Goal: Contribute content

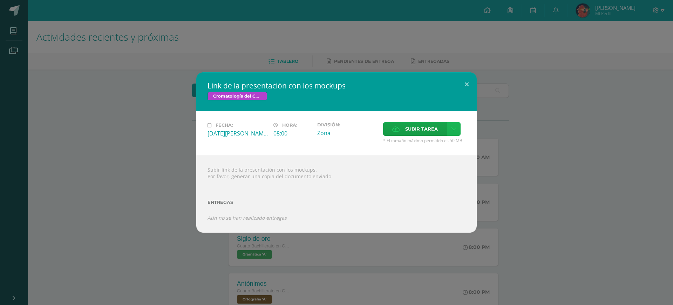
click at [455, 126] on icon at bounding box center [453, 129] width 5 height 6
click at [441, 143] on link "Subir enlace" at bounding box center [429, 143] width 70 height 11
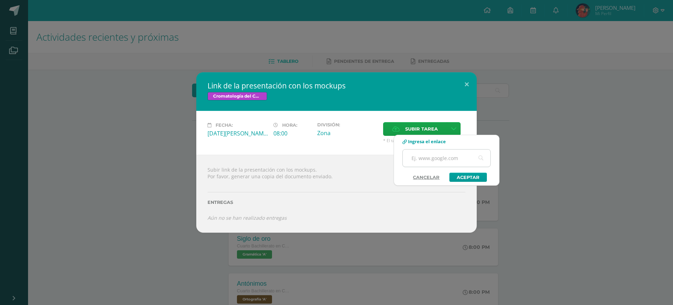
click at [449, 159] on input "text" at bounding box center [447, 157] width 88 height 17
paste input "[URL][DOMAIN_NAME]"
type input "[URL][DOMAIN_NAME]"
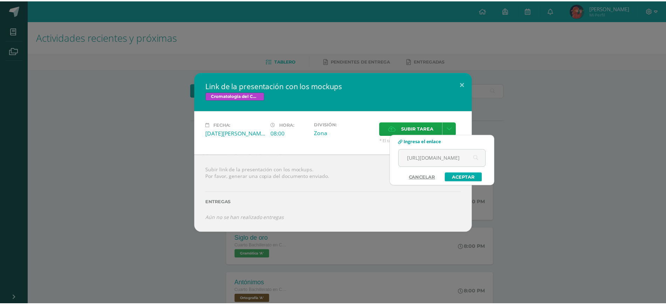
scroll to position [0, 0]
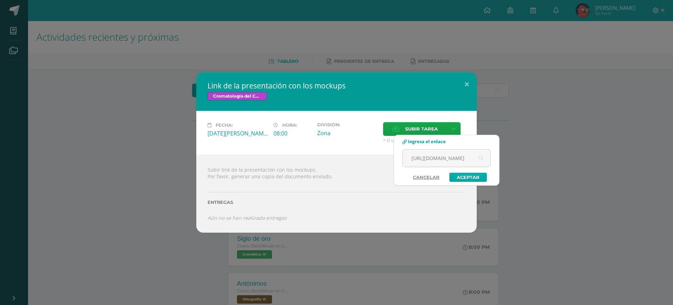
click at [472, 175] on link "Aceptar" at bounding box center [468, 176] width 38 height 9
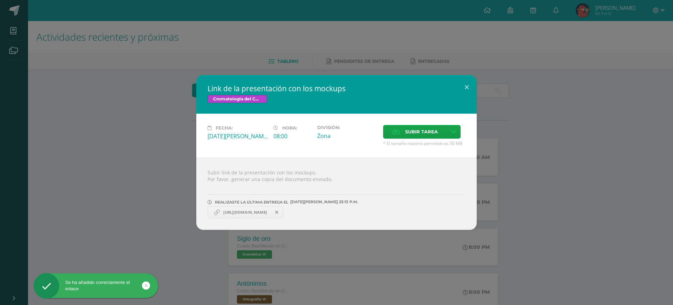
click at [271, 210] on span "[URL][DOMAIN_NAME]" at bounding box center [245, 212] width 51 height 6
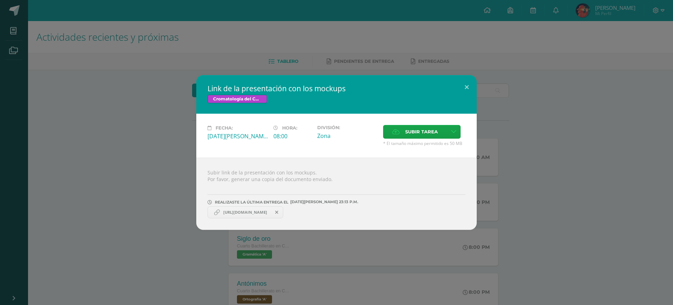
click at [131, 150] on div "Link de la presentación con los mockups Cromatología del Color Fecha: [DATE][PE…" at bounding box center [337, 152] width 668 height 155
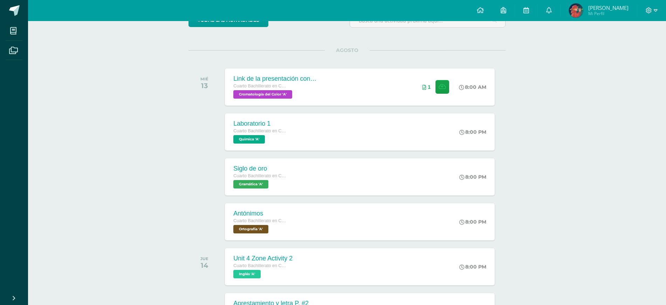
scroll to position [131, 0]
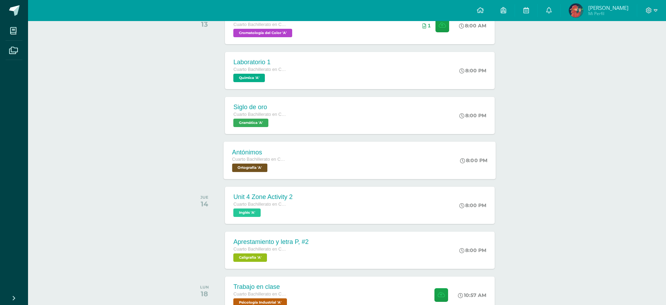
click at [294, 163] on div "Antónimos Cuarto Bachillerato en CCLL en Diseño Grafico Ortografía 'A' 8:00 PM …" at bounding box center [360, 160] width 272 height 38
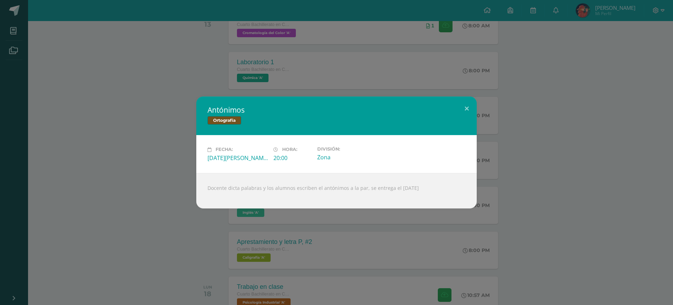
click at [133, 155] on div "Antónimos Ortografía Fecha: [DATE][PERSON_NAME] Hora: 20:00 División: Zona" at bounding box center [337, 151] width 668 height 111
